Goal: Transaction & Acquisition: Purchase product/service

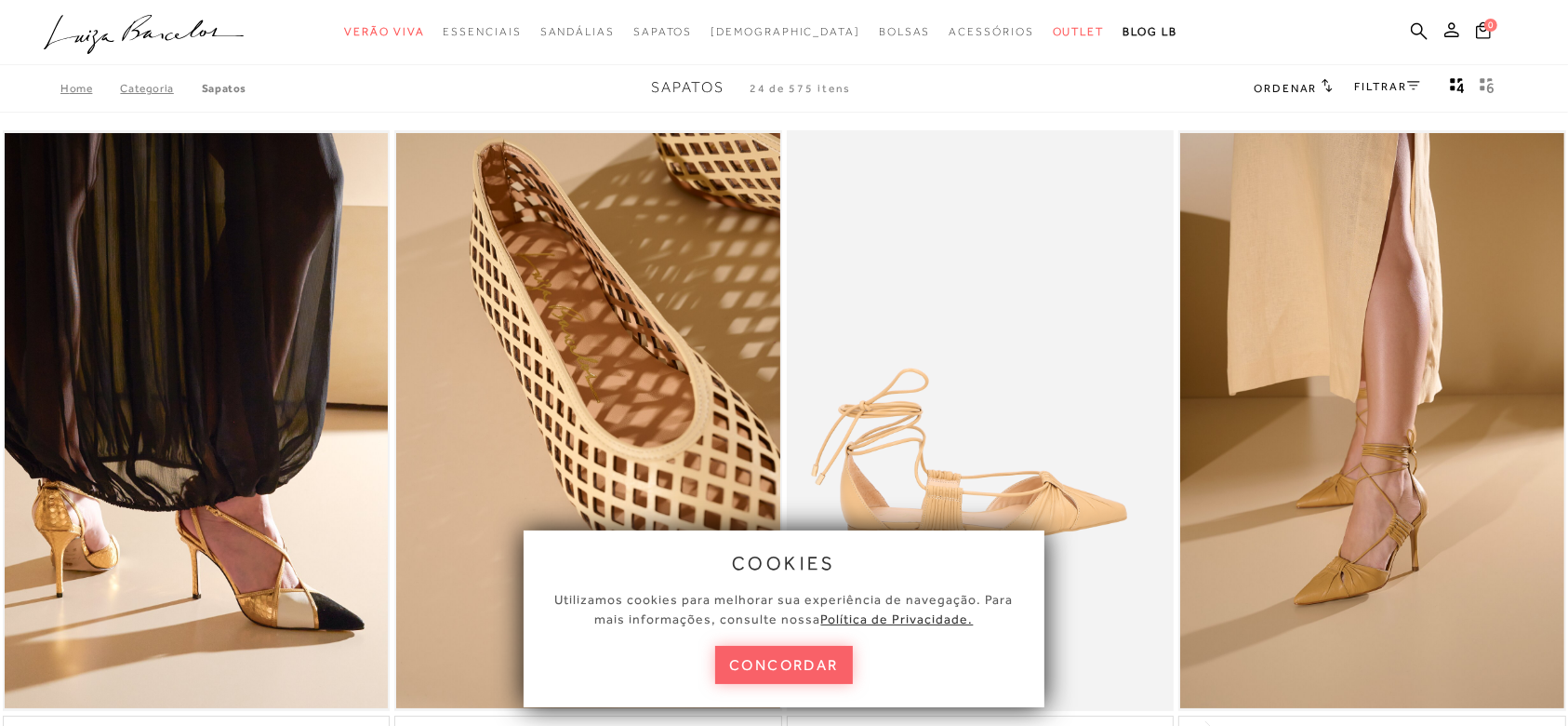
drag, startPoint x: 0, startPoint y: 0, endPoint x: 814, endPoint y: 637, distance: 1033.6
click at [818, 657] on button "concordar" at bounding box center [784, 664] width 138 height 38
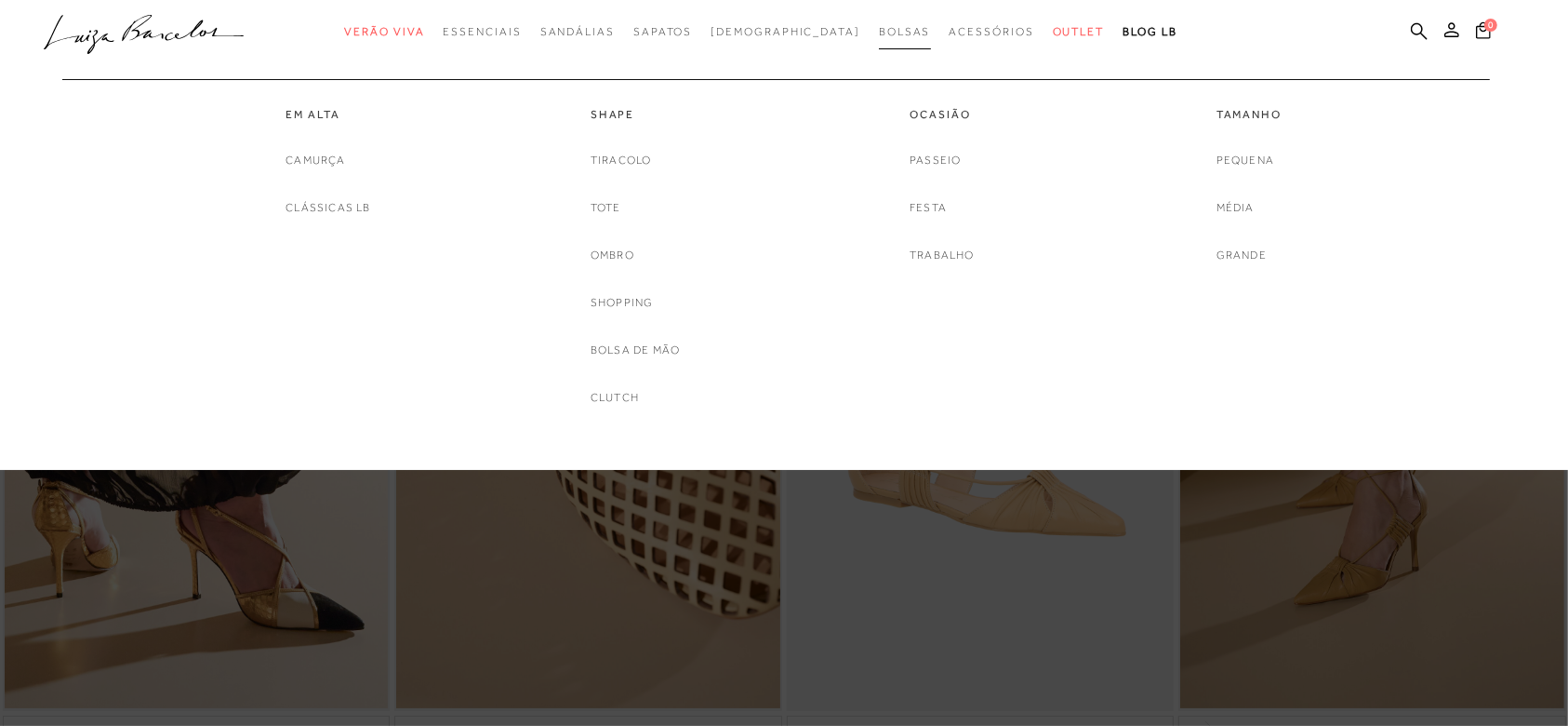
click at [879, 30] on span "Bolsas" at bounding box center [905, 31] width 52 height 13
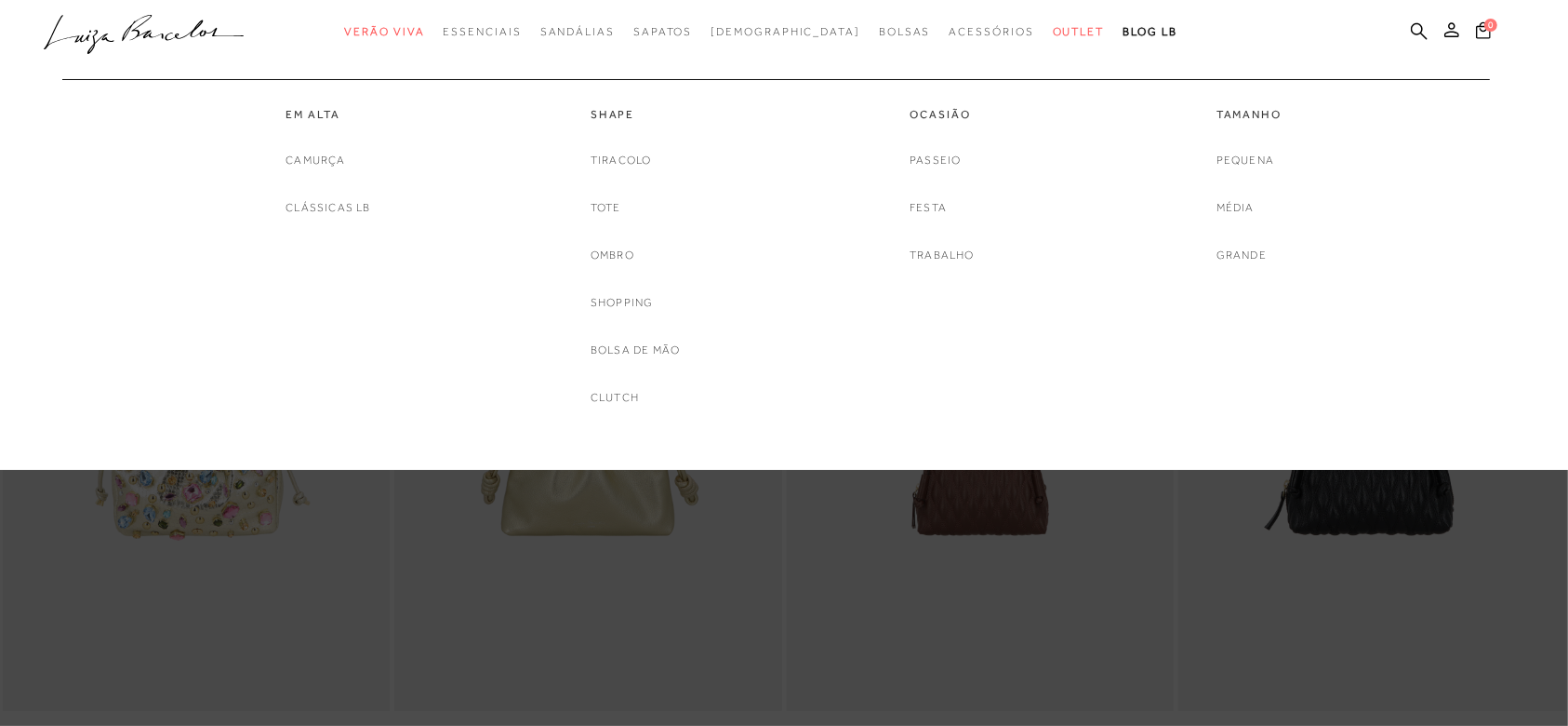
click at [891, 392] on div "Em Alta [GEOGRAPHIC_DATA] Clássicas LB Shape [GEOGRAPHIC_DATA] Tote Ombro Shopp…" at bounding box center [774, 243] width 1445 height 329
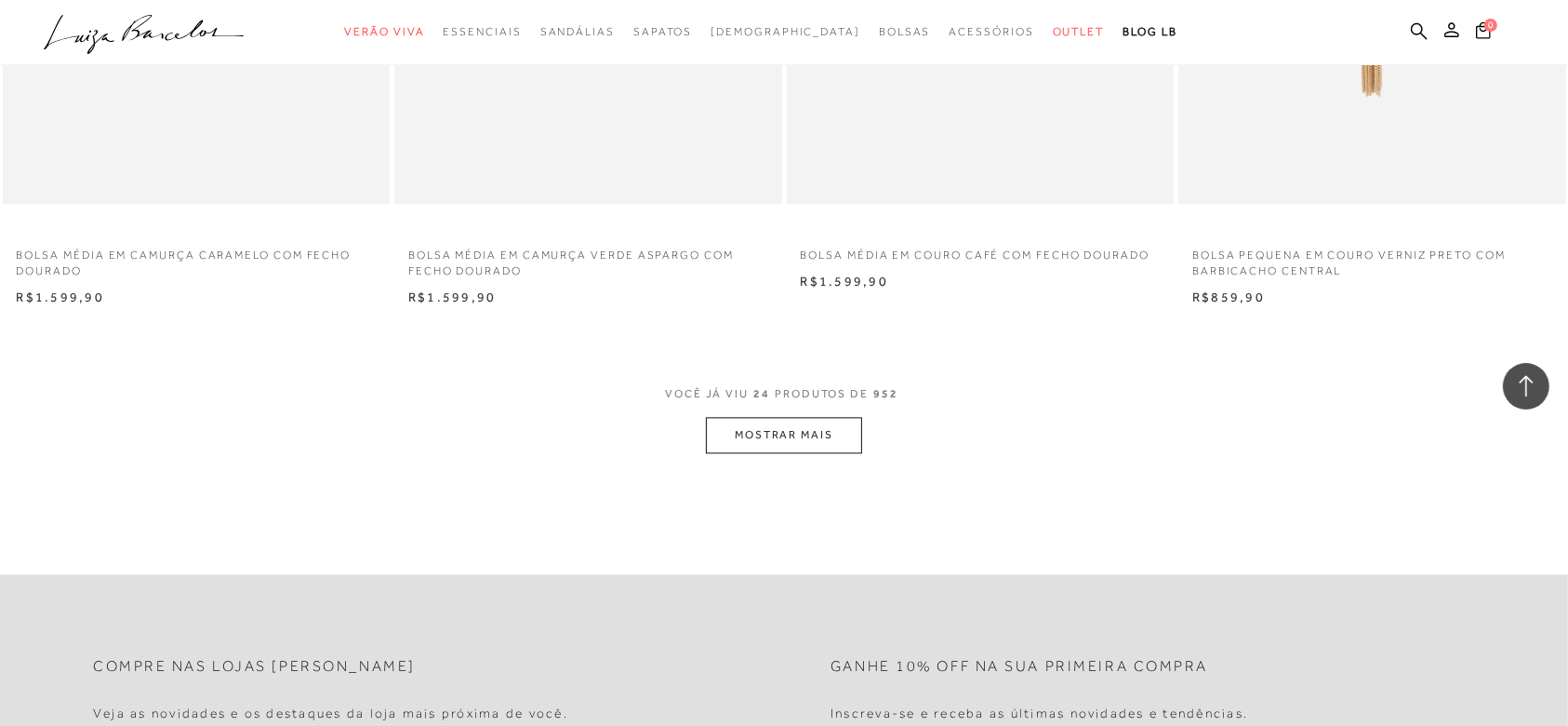
scroll to position [3844, 0]
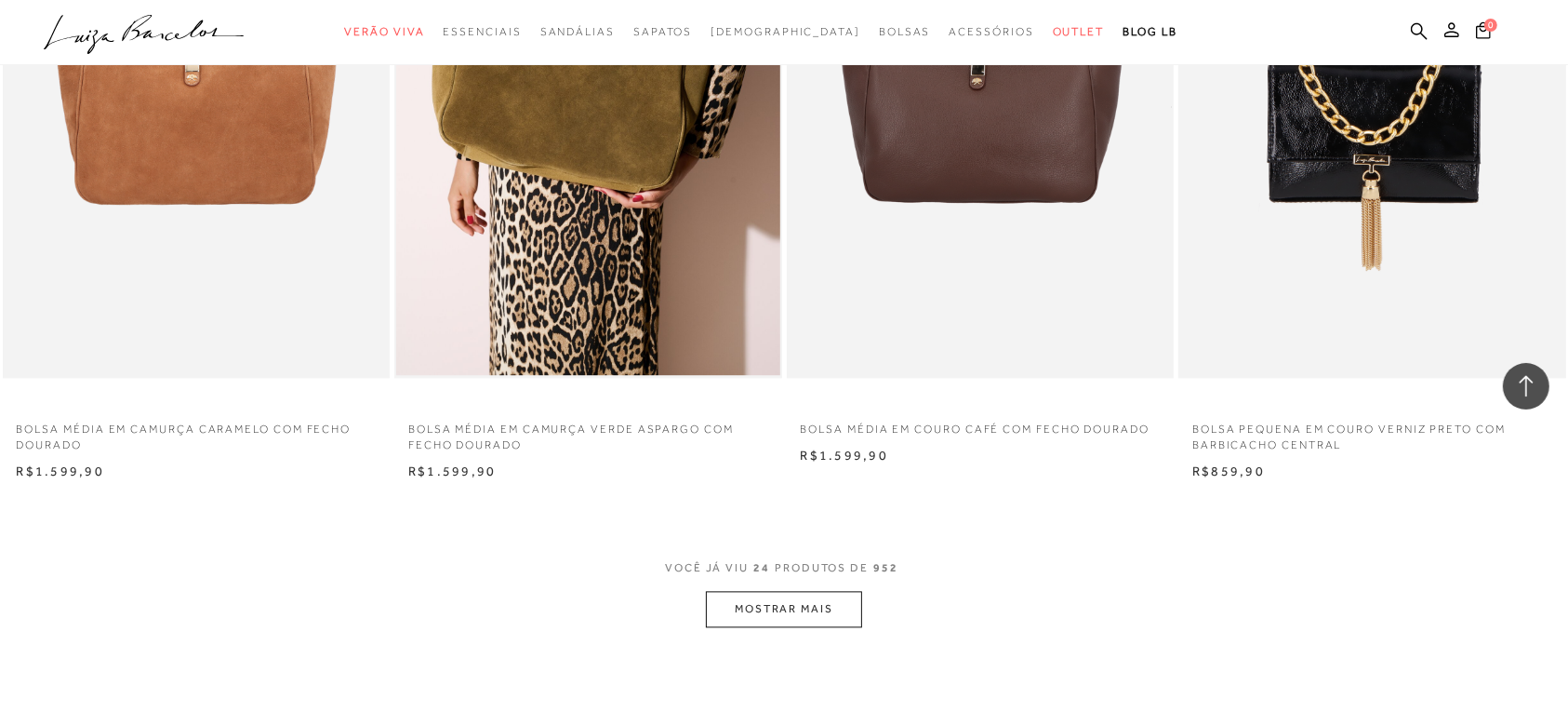
click at [797, 588] on span "VOCÊ JÁ VIU 24 PRODUTOS DE 952" at bounding box center [784, 574] width 238 height 34
click at [777, 602] on button "MOSTRAR MAIS" at bounding box center [783, 608] width 156 height 36
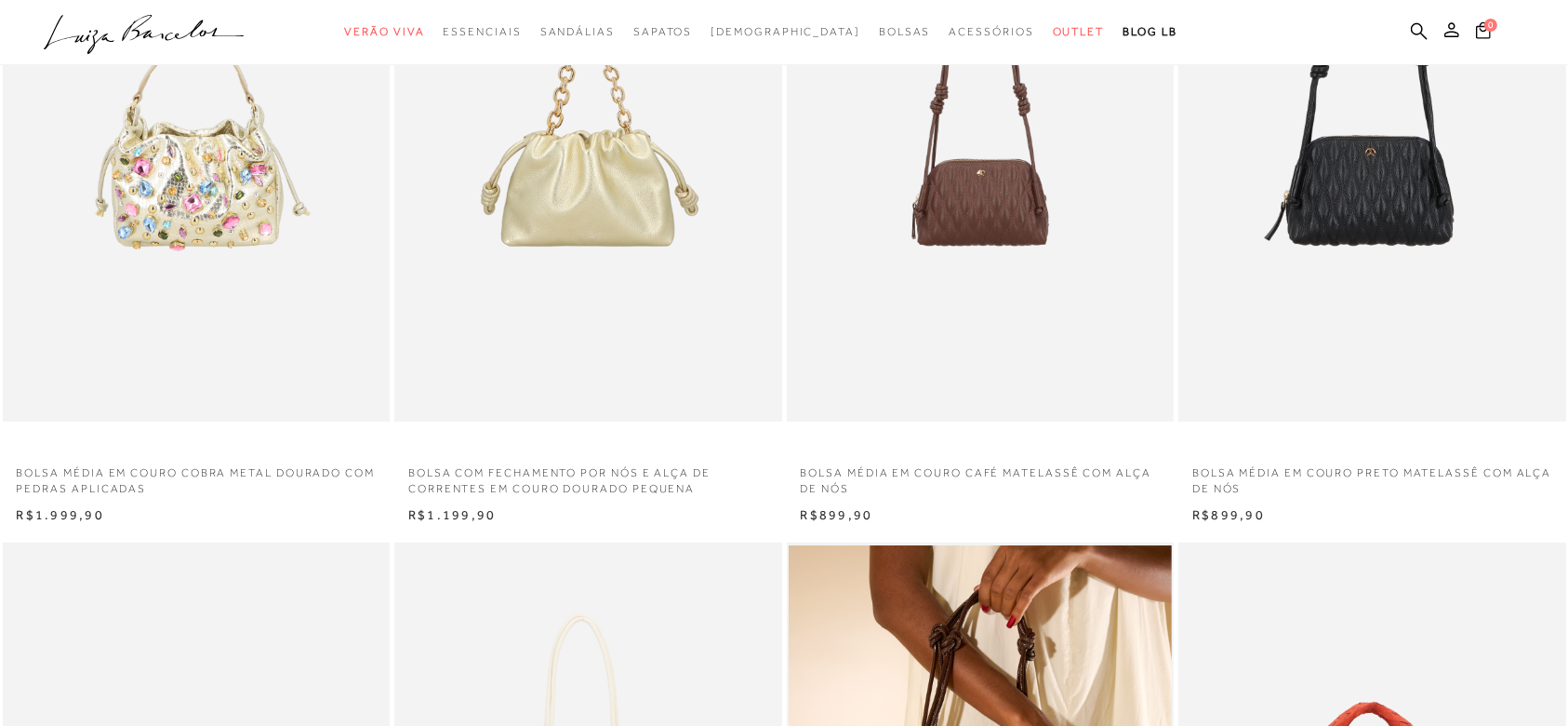
scroll to position [0, 0]
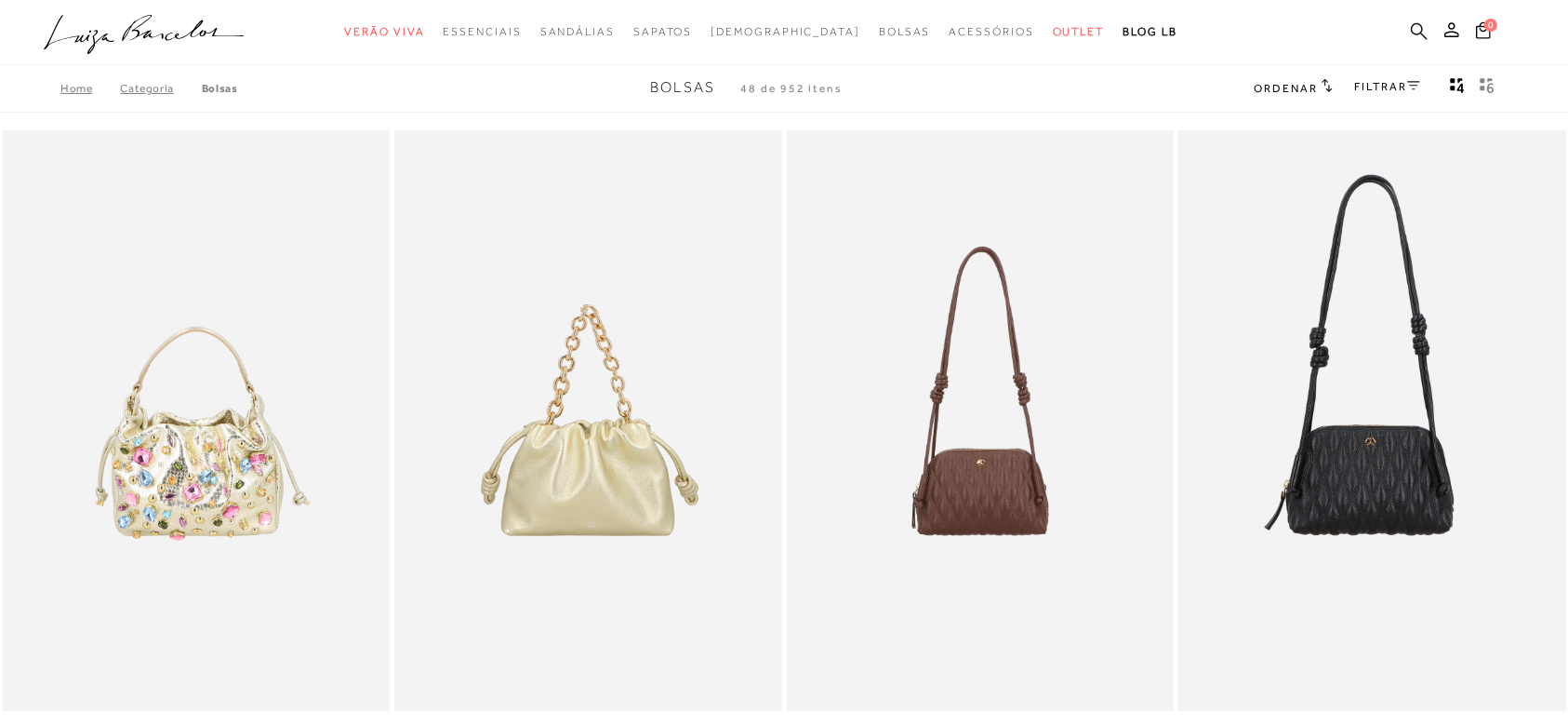
click at [1414, 37] on icon at bounding box center [1419, 31] width 16 height 17
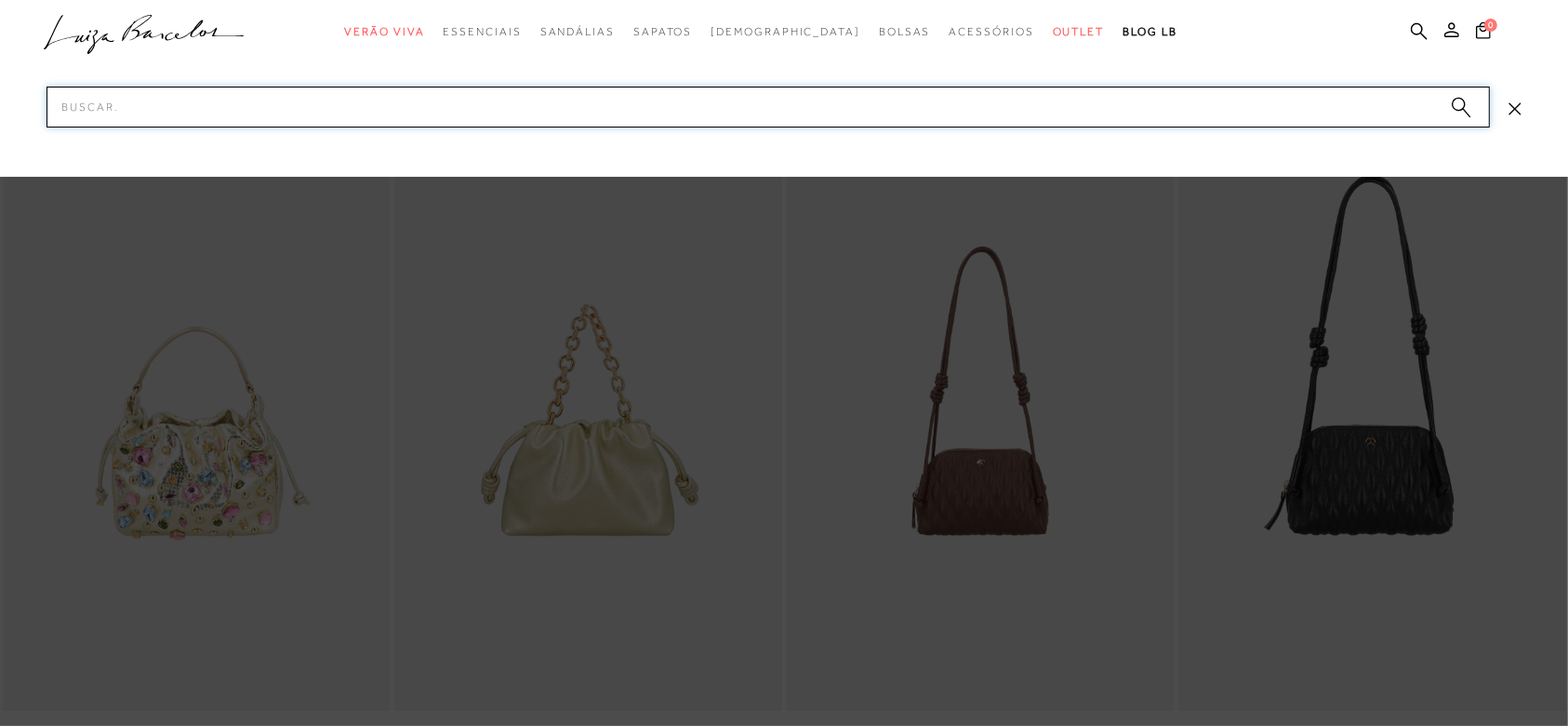
paste input "Bolsa Grande Shopping Listrada [PERSON_NAME]"
type input "Bolsa Grande Shopping Listrada [PERSON_NAME]"
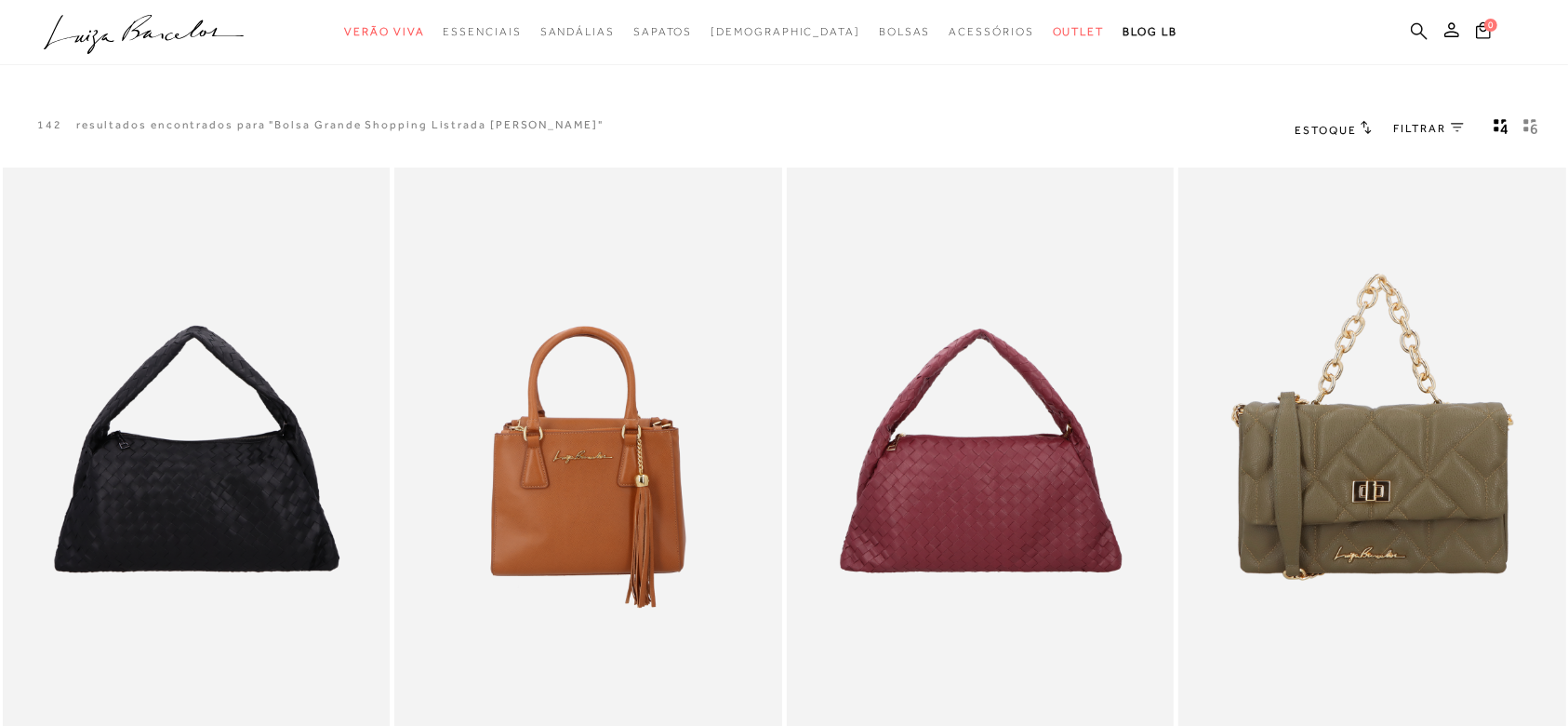
click at [1427, 34] on icon at bounding box center [1419, 31] width 16 height 17
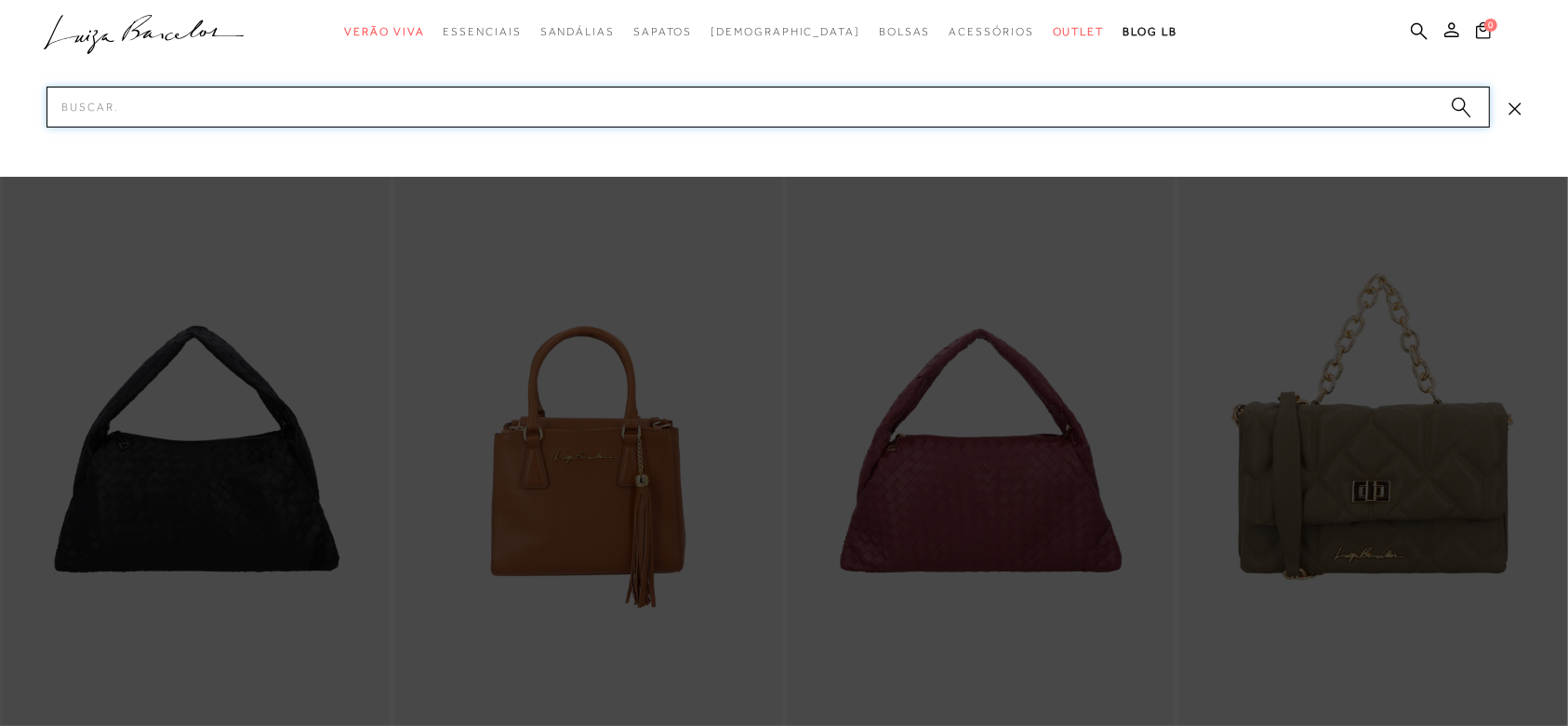
paste input "Bolsa Grande Shopping Listrada [PERSON_NAME]"
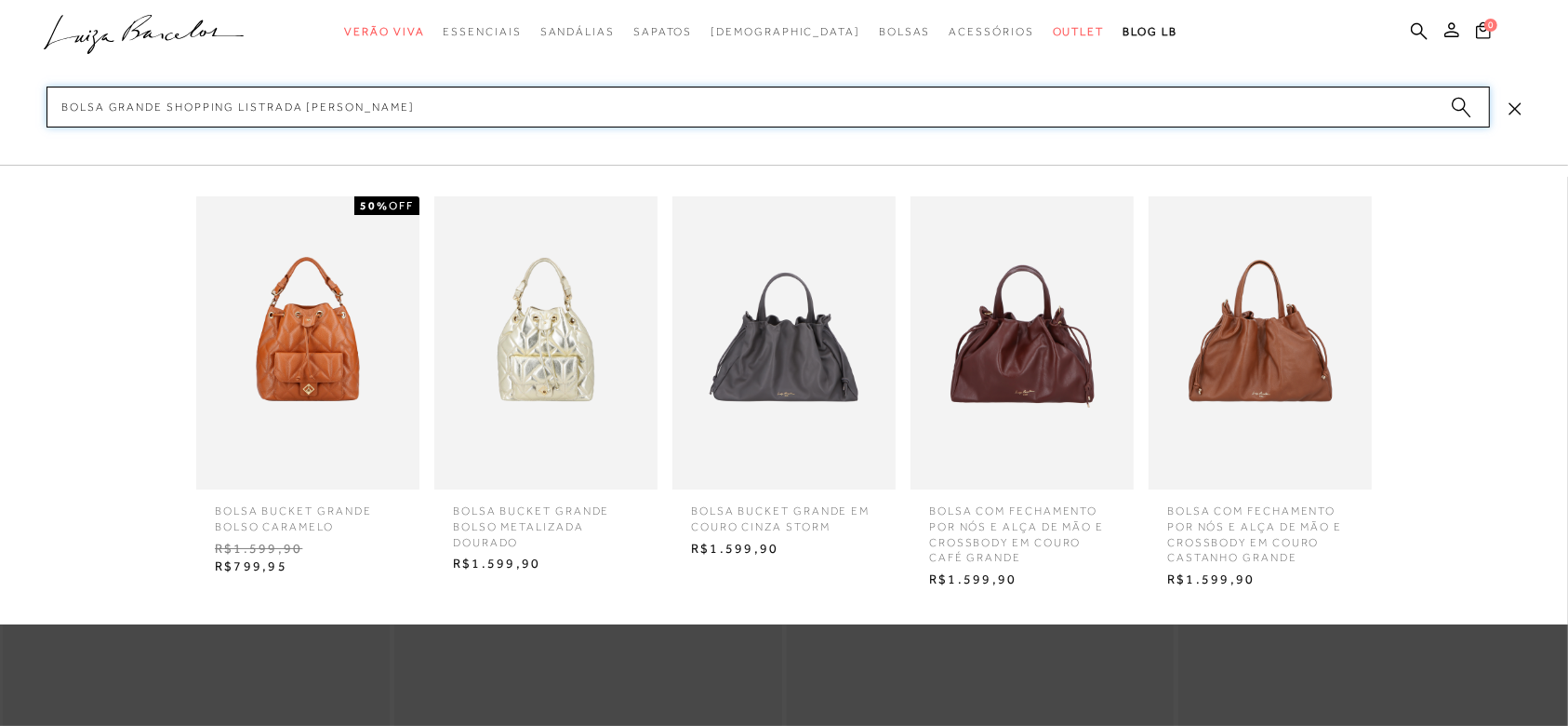
type input "Bolsa Grande Shopping Listrada"
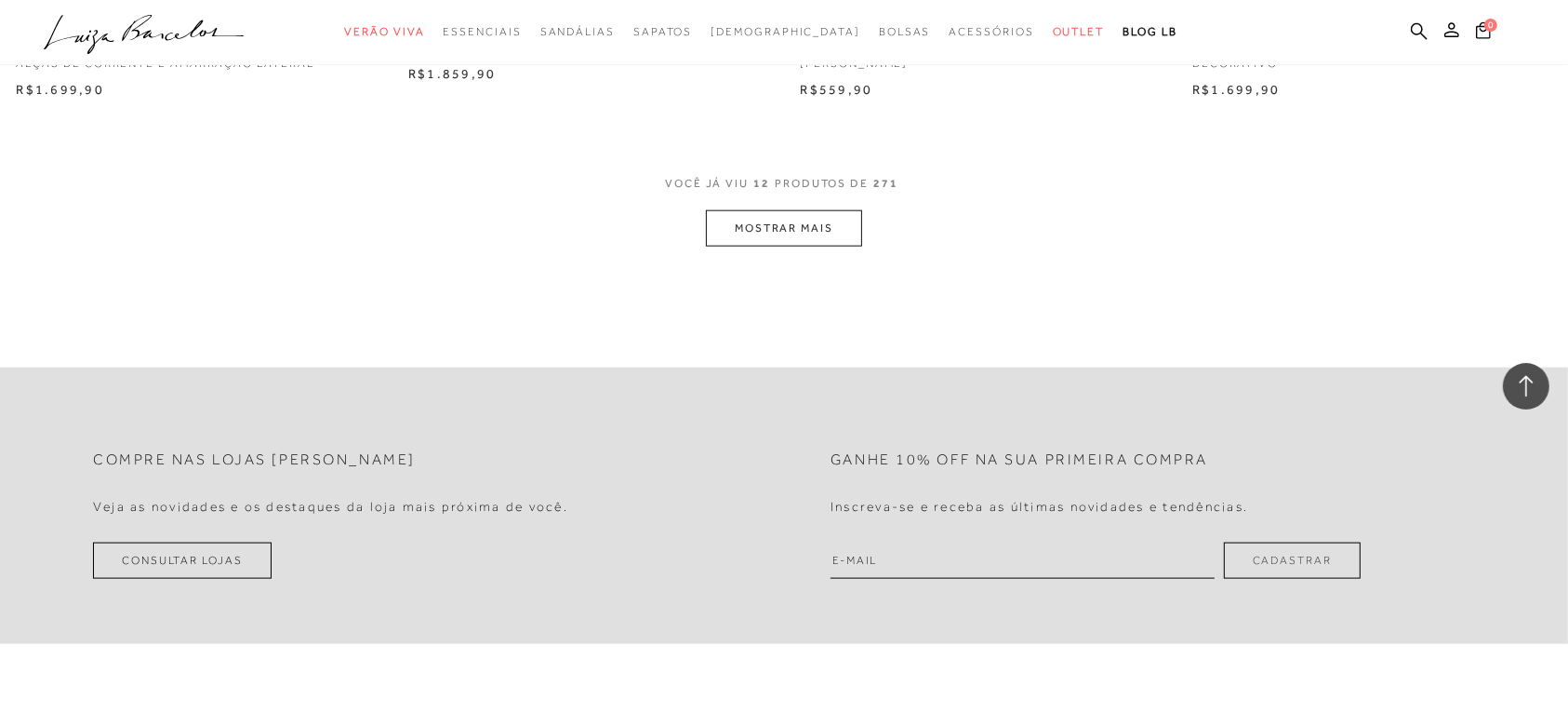
scroll to position [1984, 0]
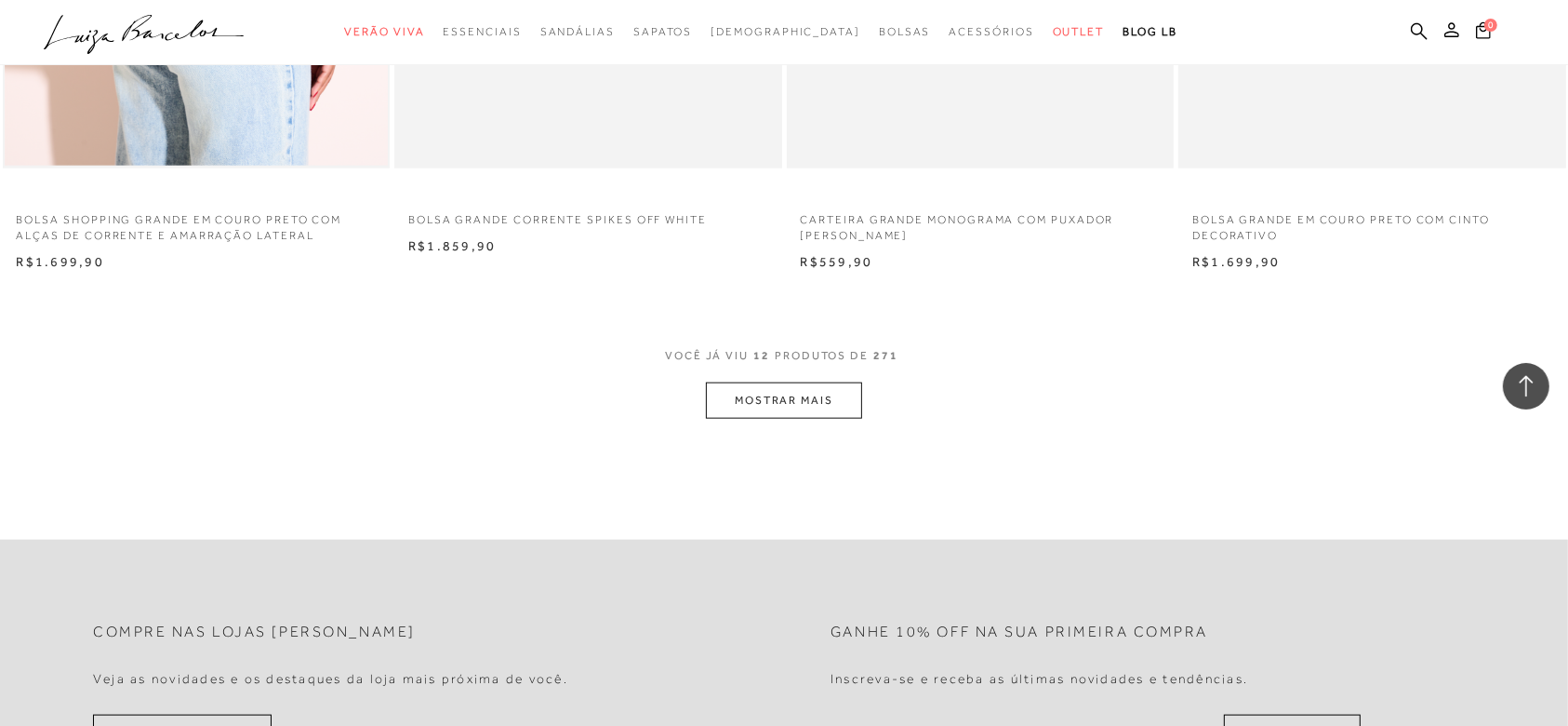
click at [790, 390] on button "MOSTRAR MAIS" at bounding box center [783, 399] width 156 height 36
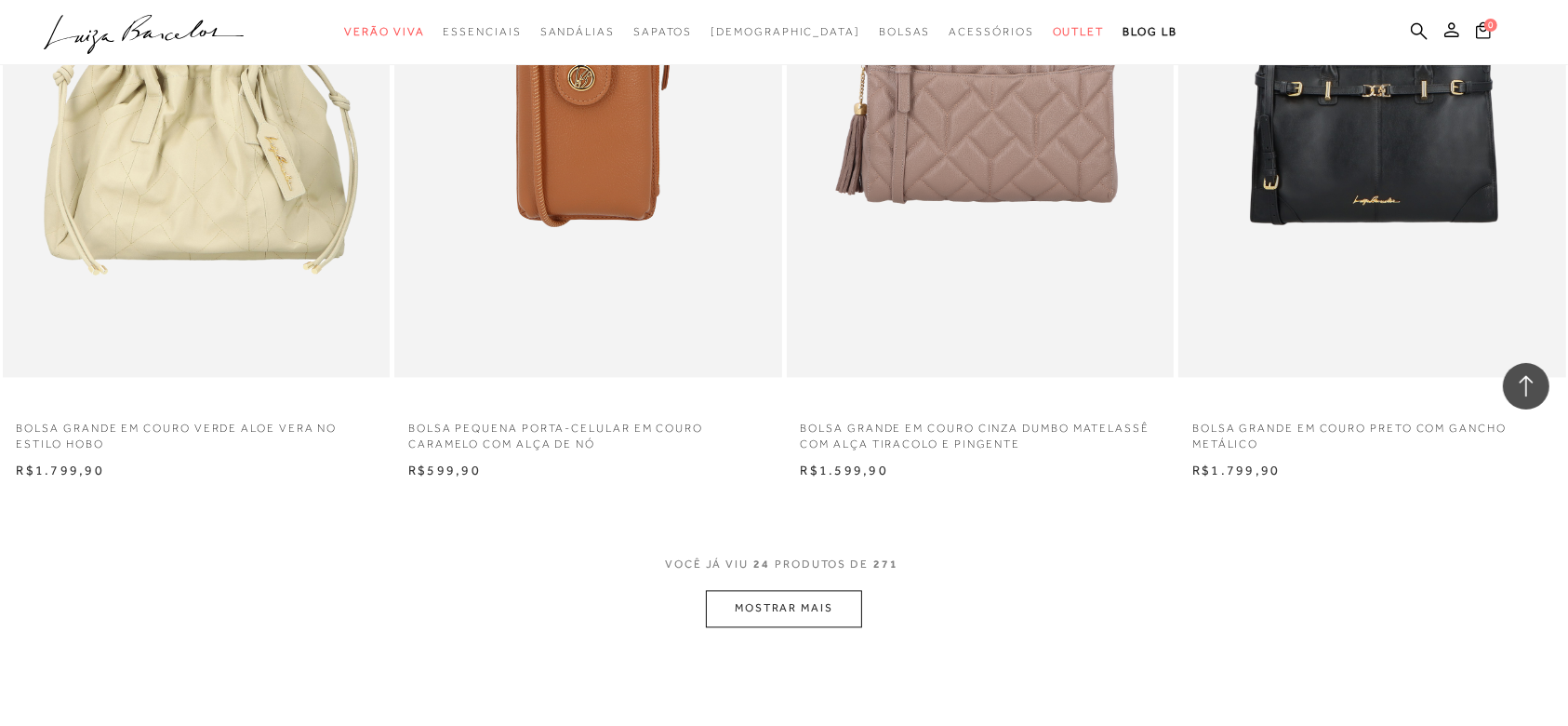
scroll to position [3852, 0]
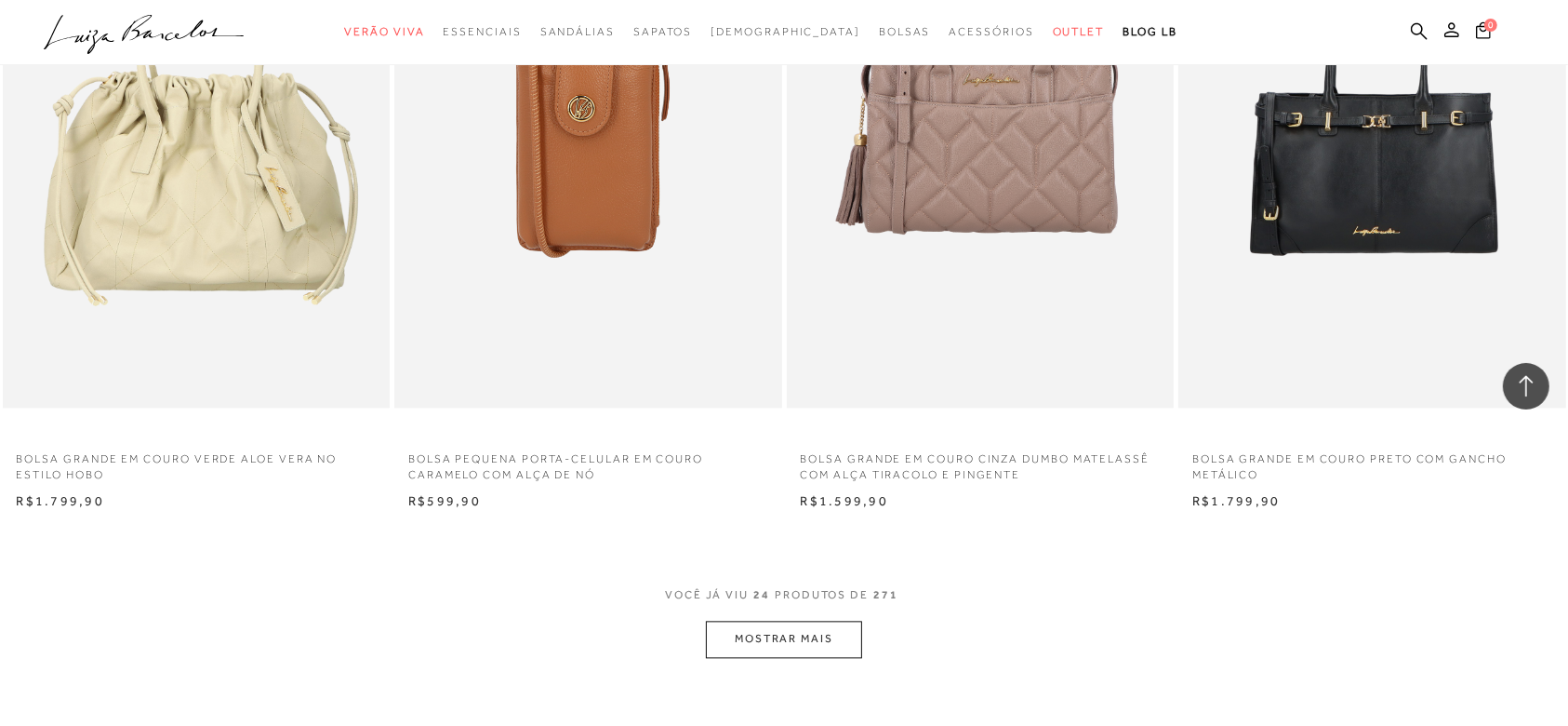
click at [784, 635] on button "MOSTRAR MAIS" at bounding box center [783, 638] width 156 height 36
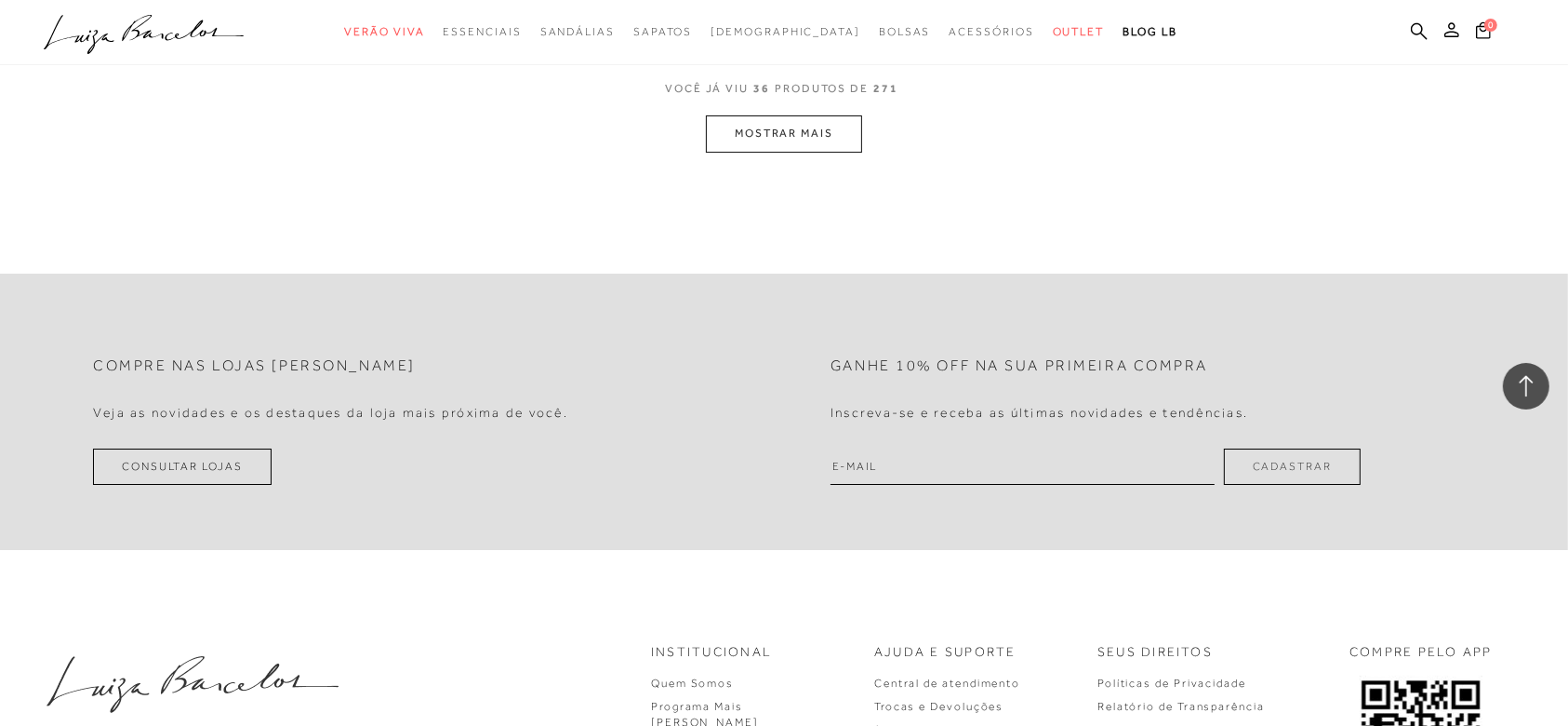
scroll to position [6258, 0]
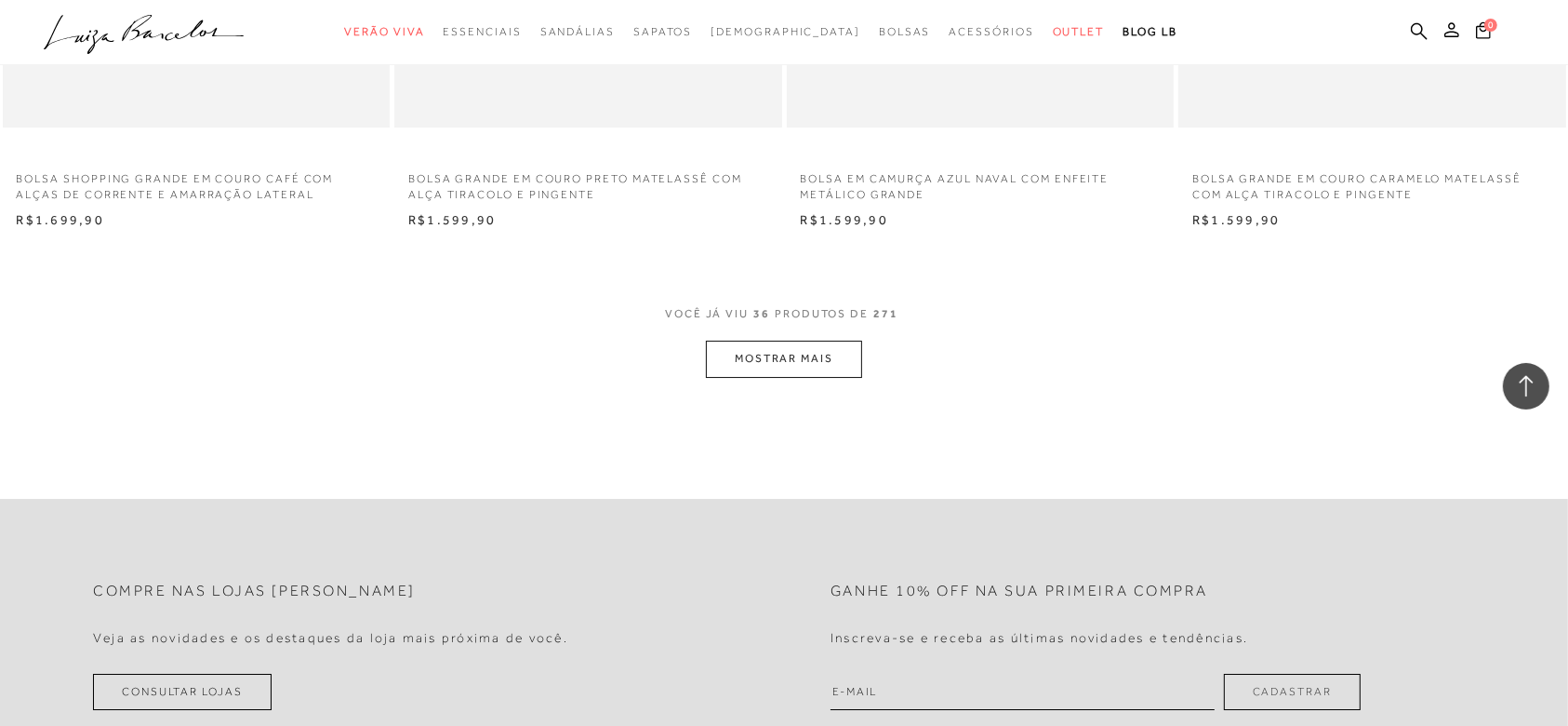
click at [796, 342] on button "MOSTRAR MAIS" at bounding box center [783, 358] width 156 height 36
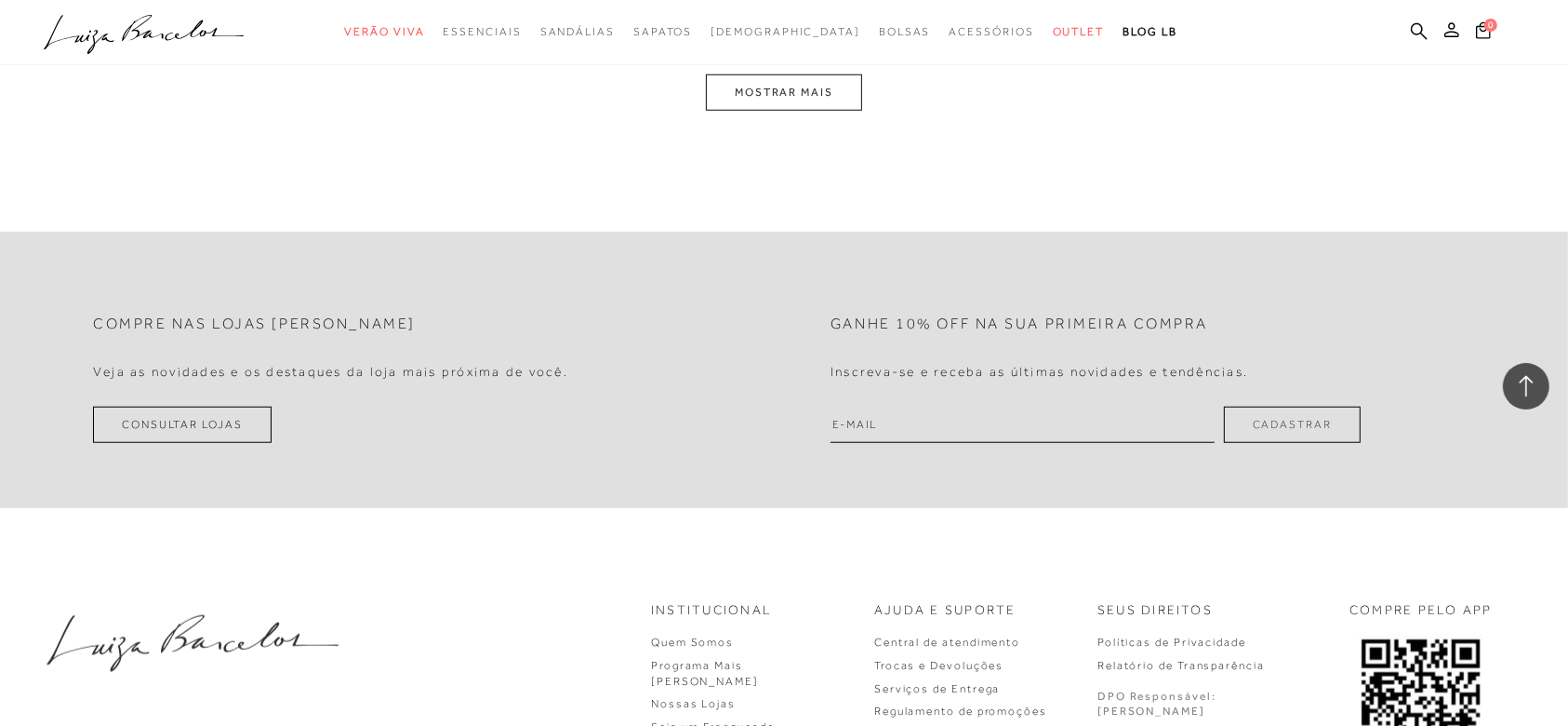
scroll to position [8476, 0]
